Goal: Task Accomplishment & Management: Complete application form

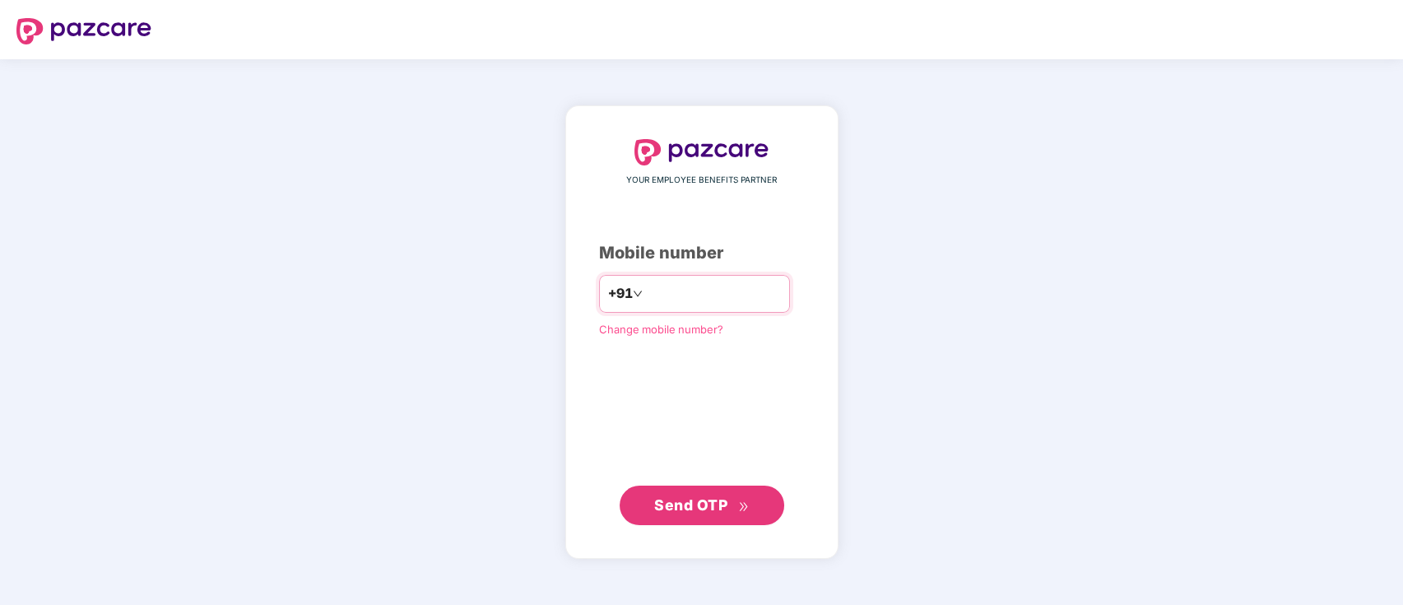
click at [665, 296] on input "number" at bounding box center [713, 294] width 135 height 26
type input "**********"
click at [721, 453] on span "Send OTP" at bounding box center [690, 504] width 73 height 17
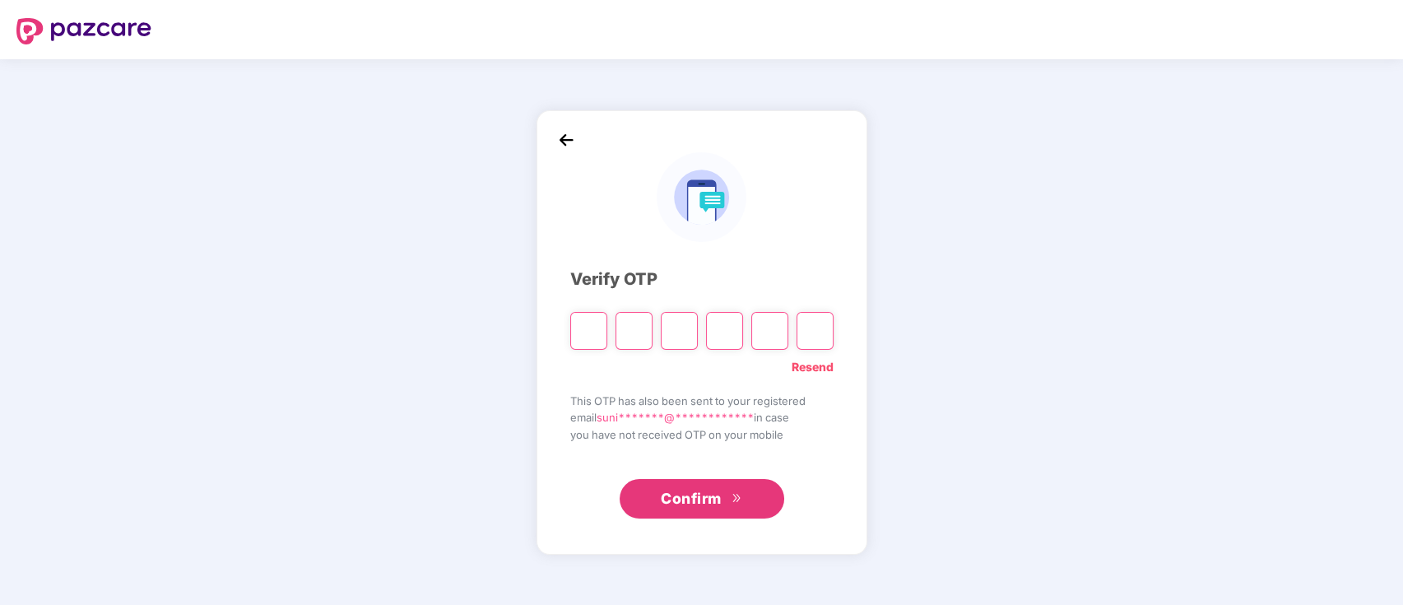
type input "*"
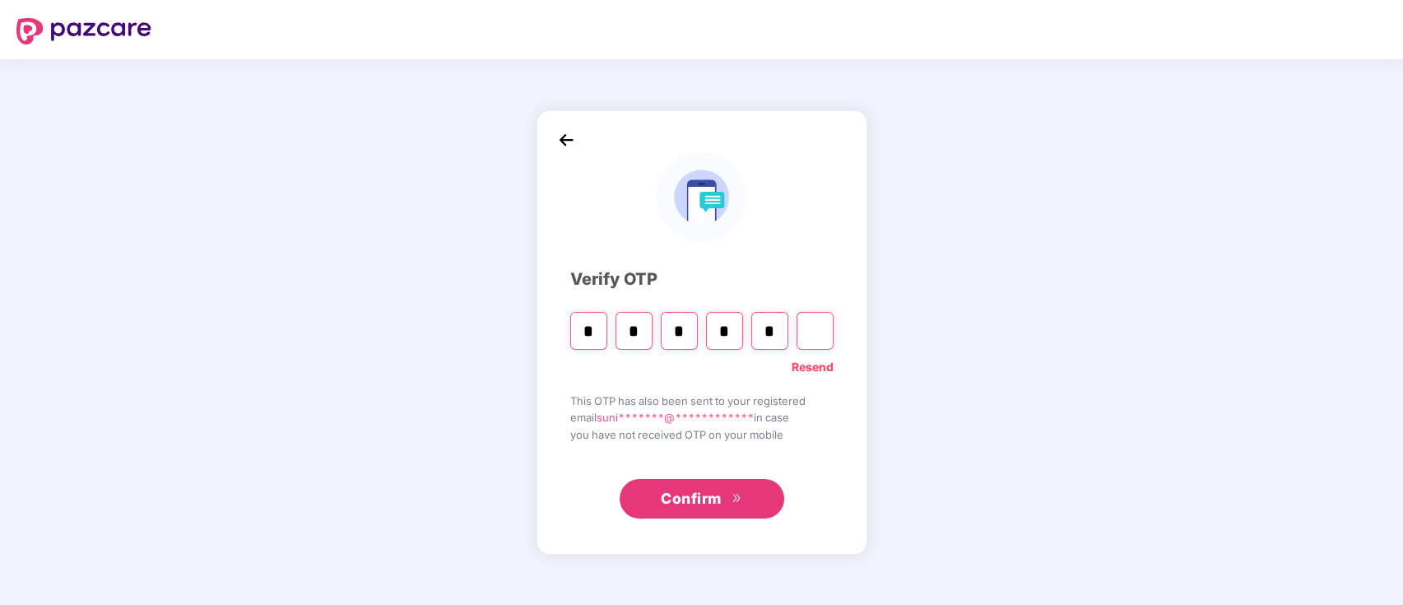
type input "*"
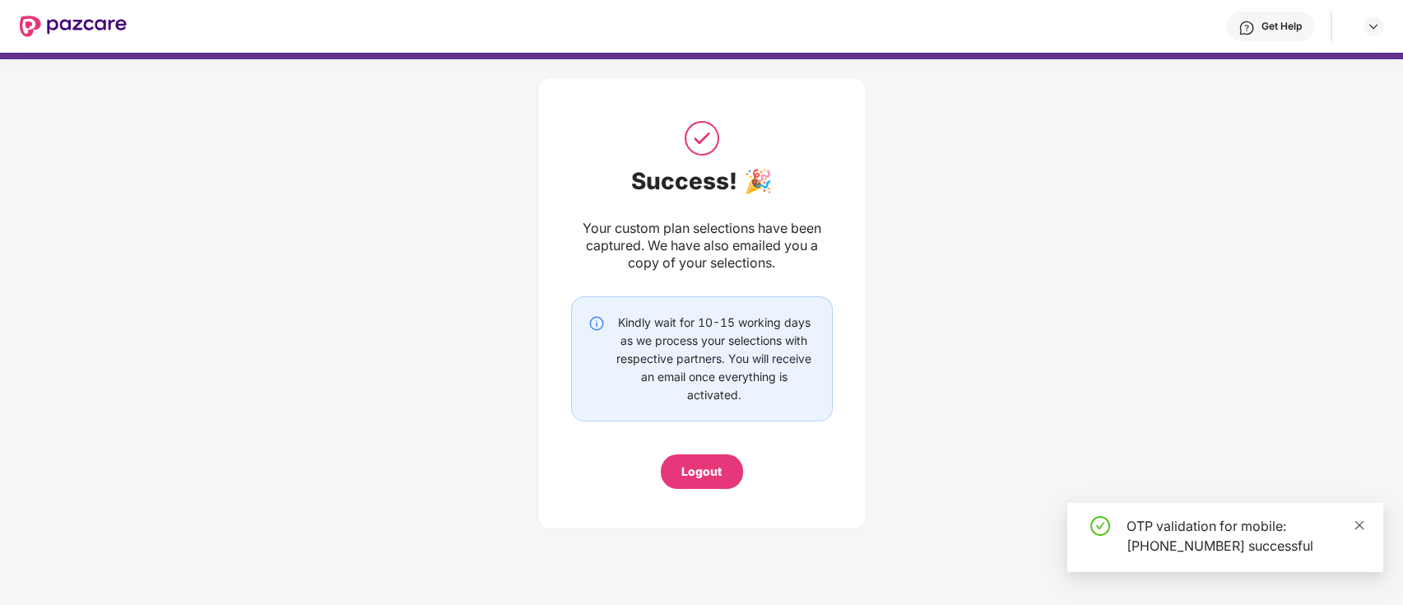
click at [1051, 453] on icon "close" at bounding box center [1360, 525] width 12 height 12
